Goal: Task Accomplishment & Management: Complete application form

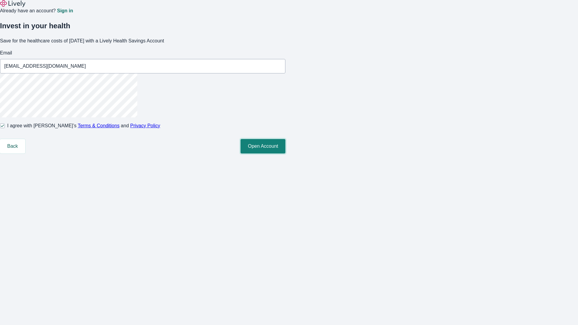
click at [285, 153] on button "Open Account" at bounding box center [262, 146] width 45 height 14
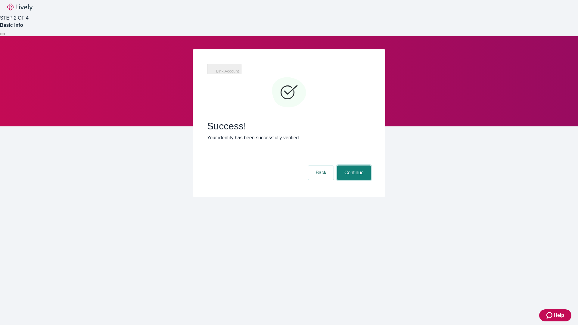
click at [371, 165] on button "Continue" at bounding box center [354, 172] width 34 height 14
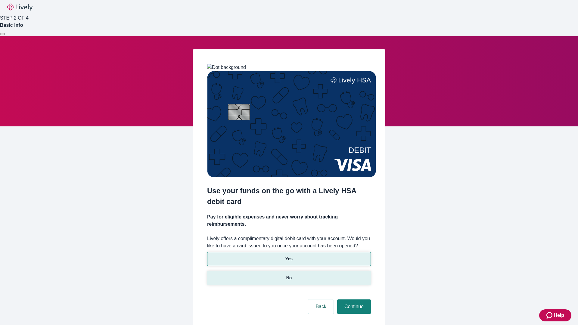
click at [288, 275] on p "No" at bounding box center [289, 278] width 6 height 6
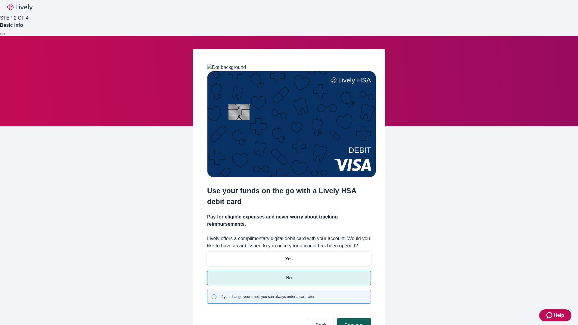
click at [353, 318] on button "Continue" at bounding box center [354, 325] width 34 height 14
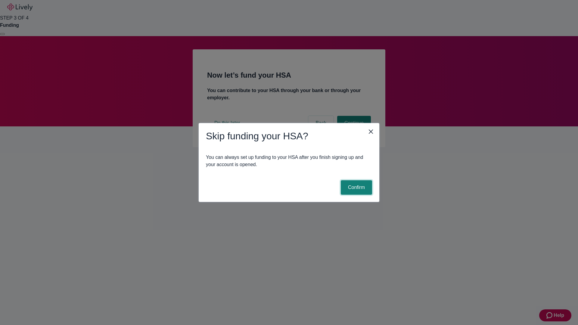
click at [355, 187] on button "Confirm" at bounding box center [356, 187] width 31 height 14
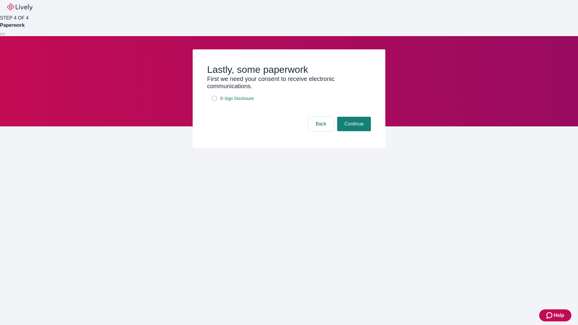
click at [214, 101] on input "E-Sign Disclosure" at bounding box center [214, 98] width 5 height 5
checkbox input "true"
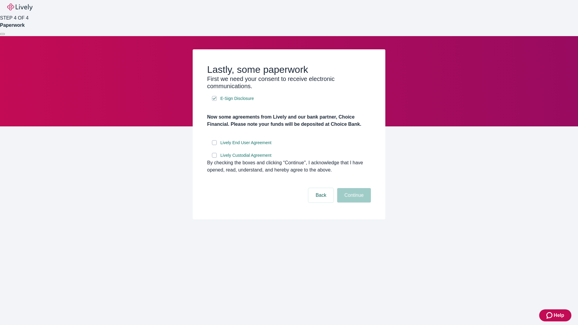
click at [214, 145] on input "Lively End User Agreement" at bounding box center [214, 142] width 5 height 5
checkbox input "true"
click at [214, 158] on input "Lively Custodial Agreement" at bounding box center [214, 155] width 5 height 5
checkbox input "true"
click at [353, 202] on button "Continue" at bounding box center [354, 195] width 34 height 14
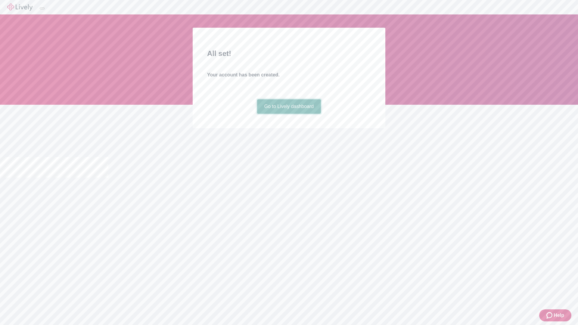
click at [288, 114] on link "Go to Lively dashboard" at bounding box center [289, 106] width 64 height 14
